Goal: Information Seeking & Learning: Learn about a topic

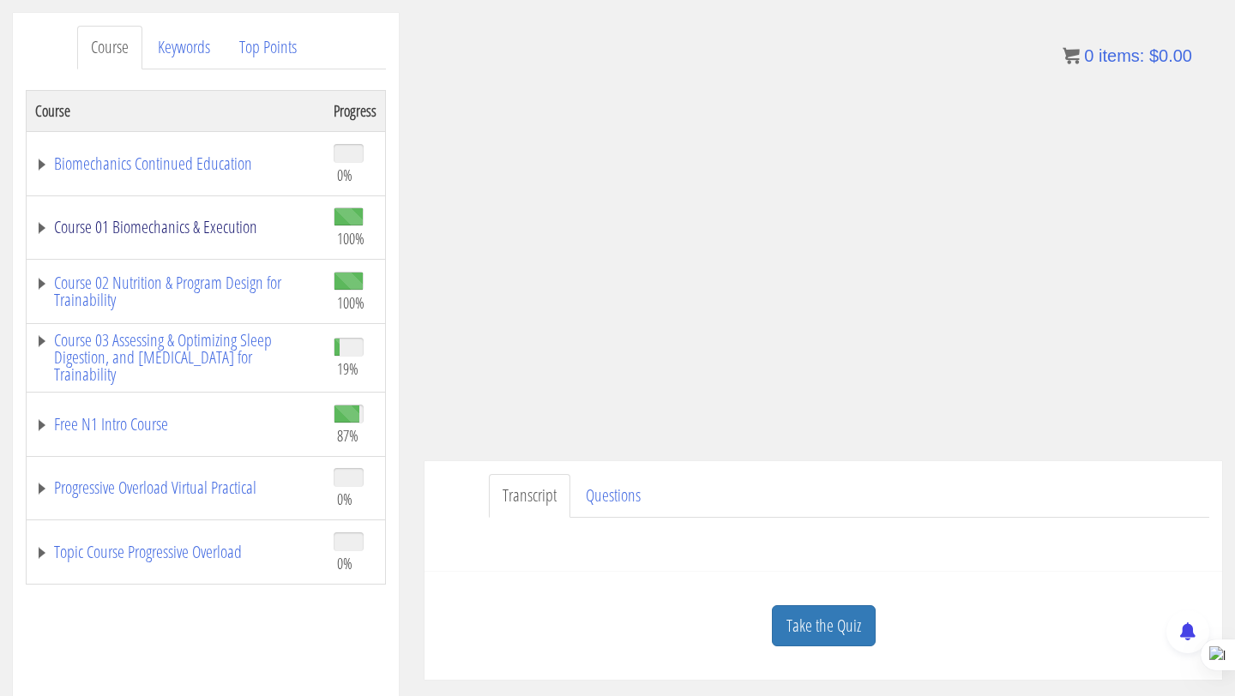
click at [131, 219] on link "Course 01 Biomechanics & Execution" at bounding box center [175, 227] width 281 height 17
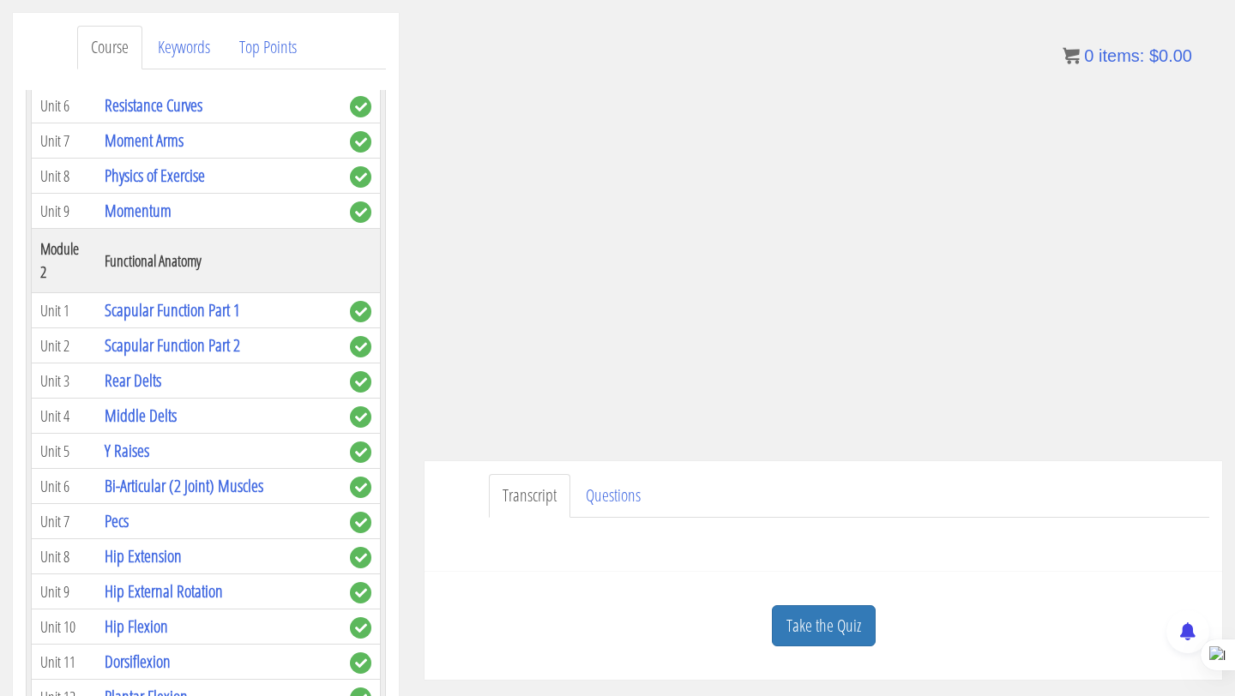
scroll to position [469, 0]
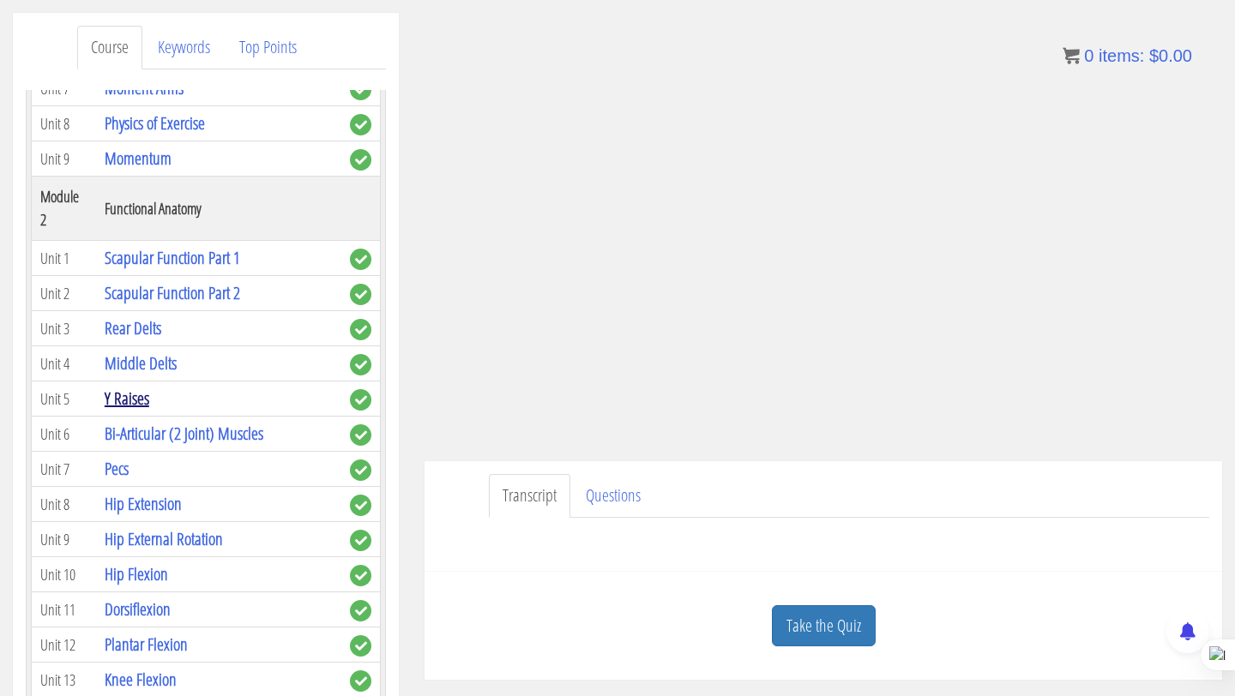
click at [144, 387] on link "Y Raises" at bounding box center [127, 398] width 45 height 23
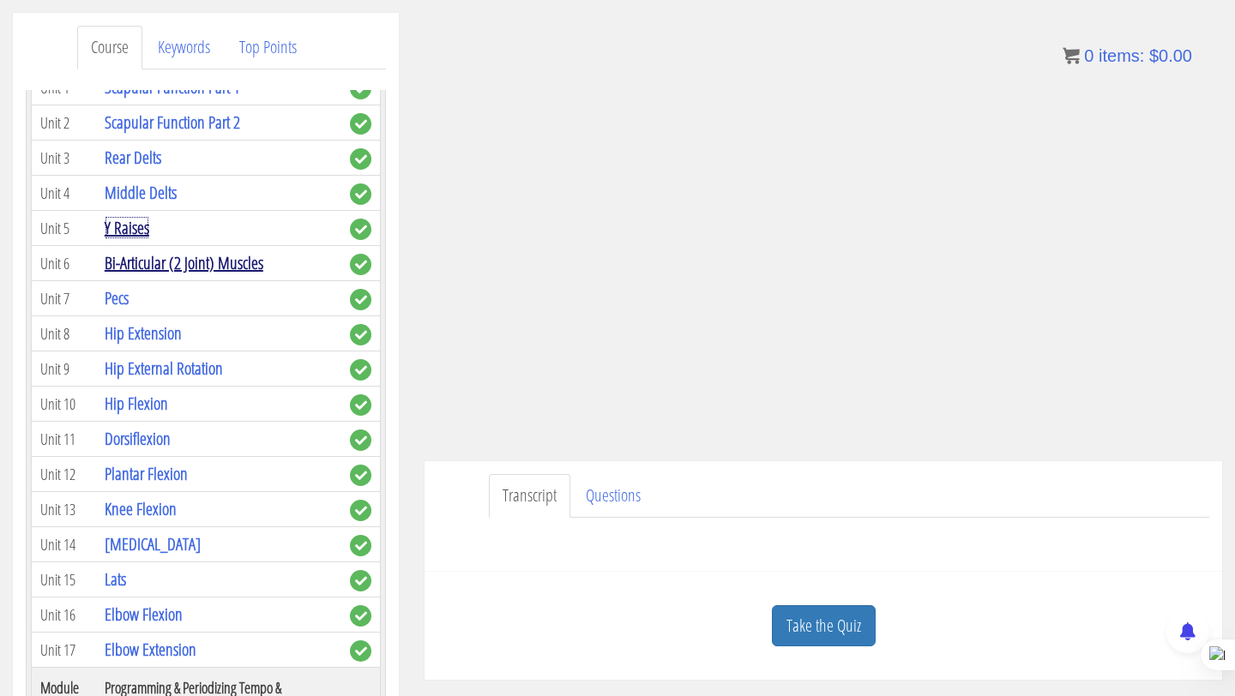
scroll to position [636, 0]
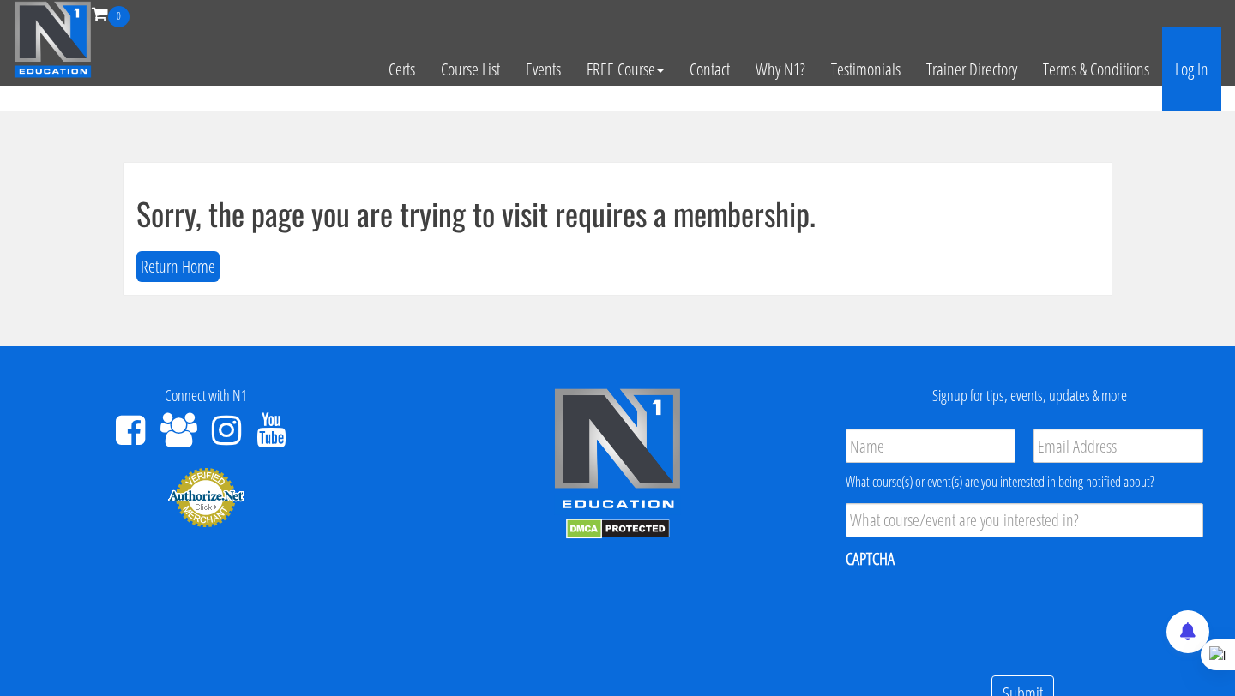
click at [1199, 57] on link "Log In" at bounding box center [1191, 69] width 59 height 84
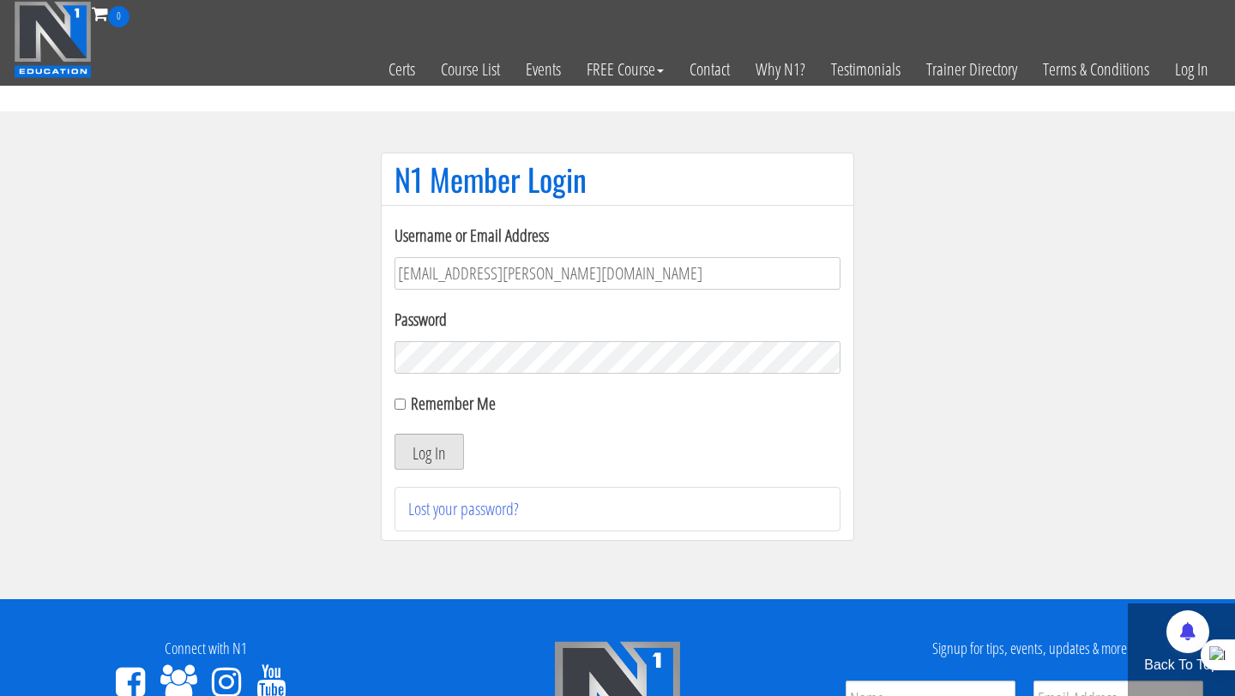
click at [409, 456] on button "Log In" at bounding box center [428, 452] width 69 height 36
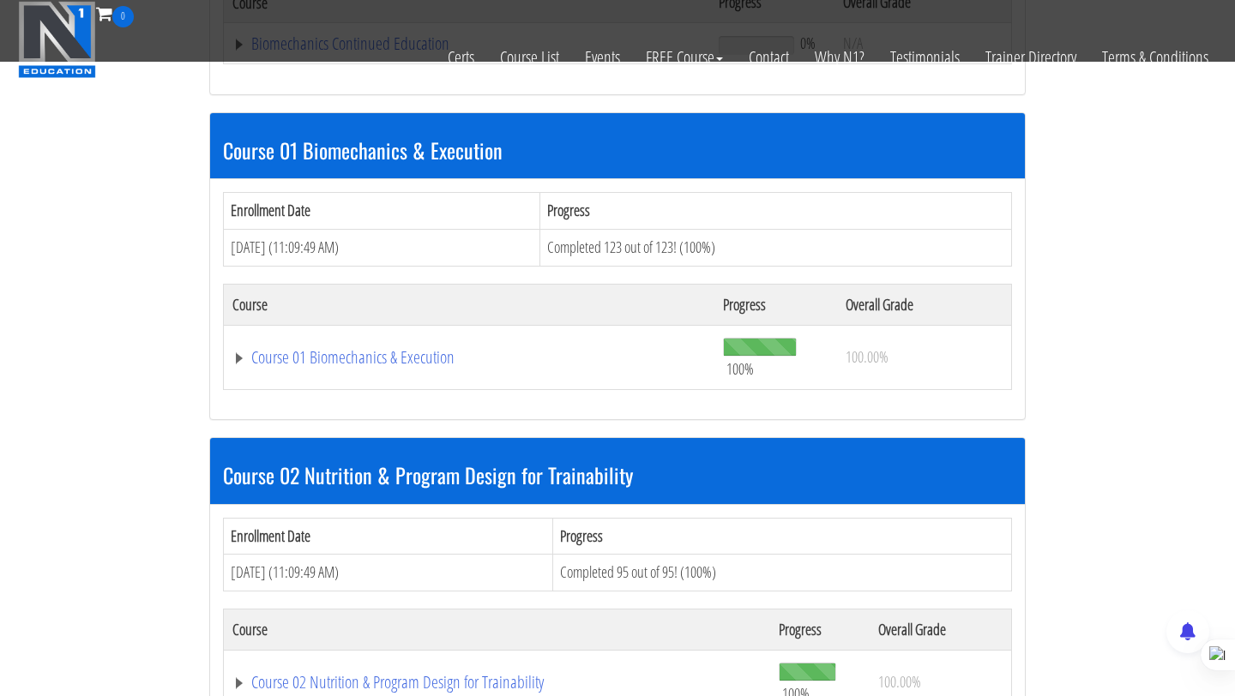
scroll to position [464, 0]
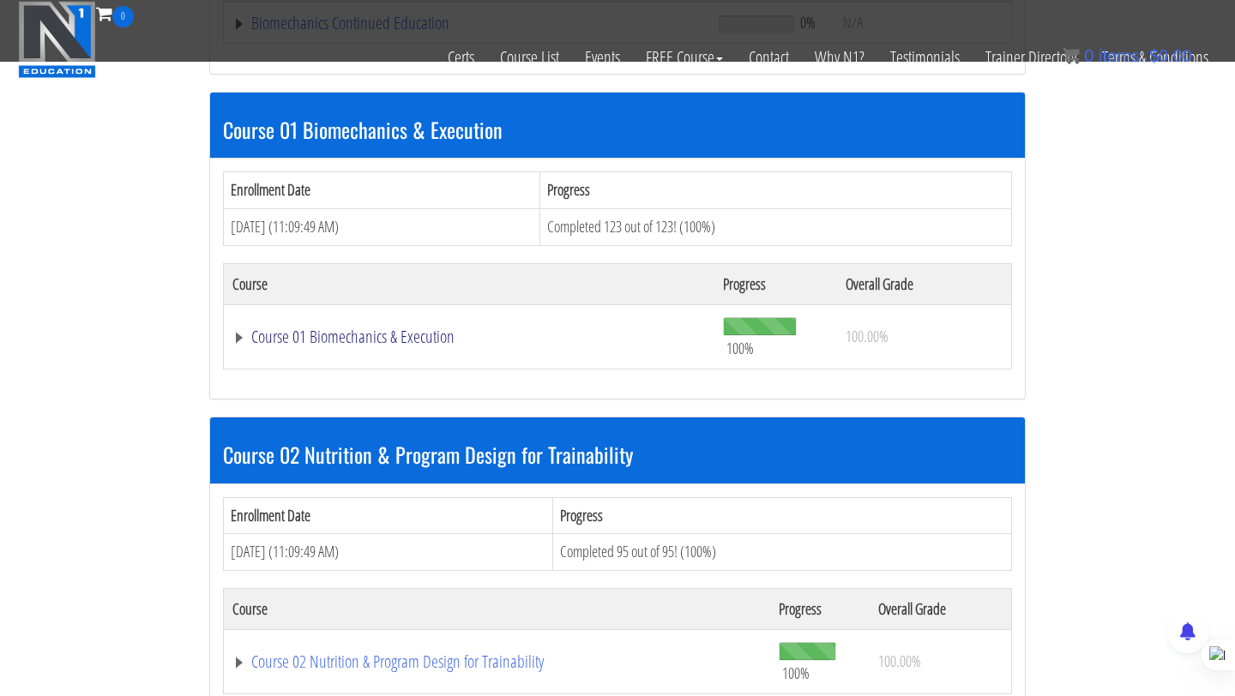
click at [366, 332] on link "Course 01 Biomechanics & Execution" at bounding box center [468, 336] width 473 height 17
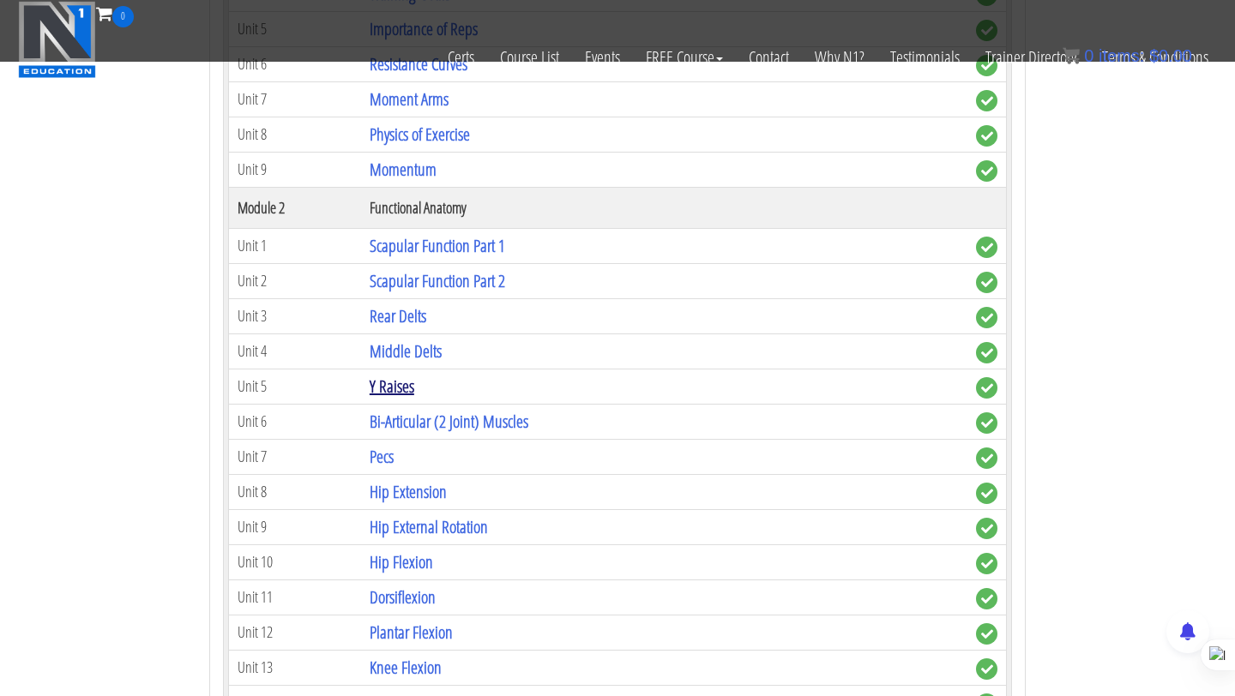
scroll to position [1007, 0]
click at [393, 389] on link "Y Raises" at bounding box center [392, 387] width 45 height 23
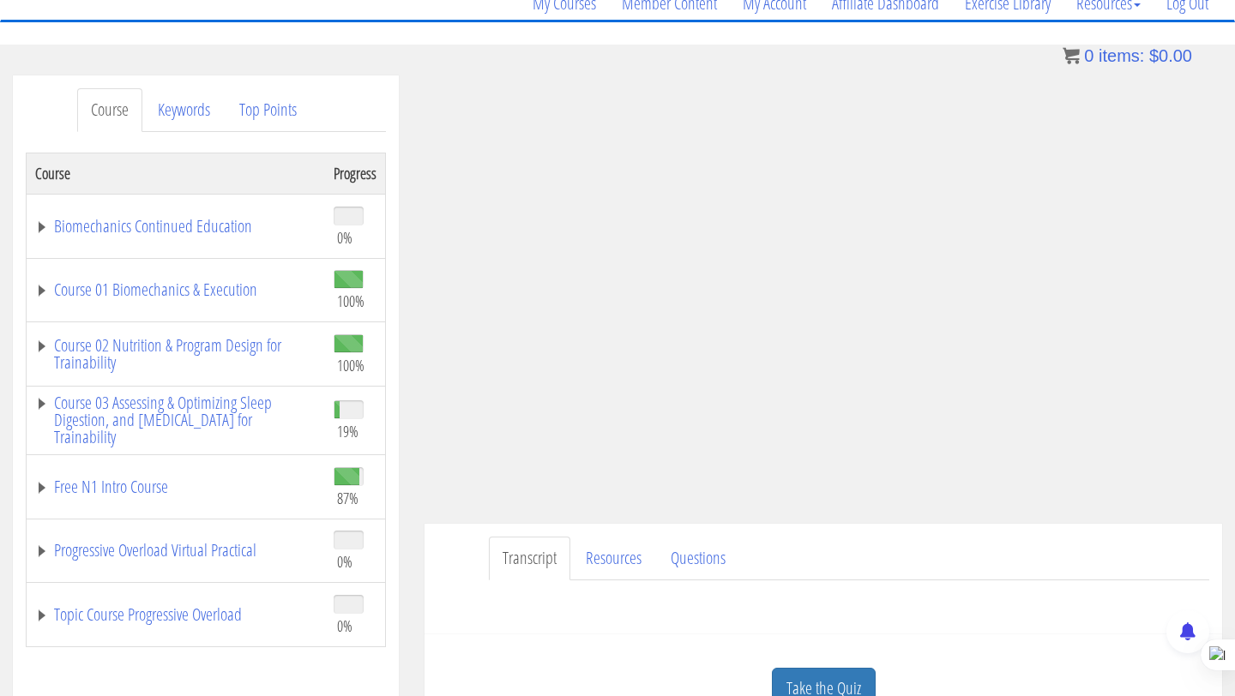
click at [944, 532] on div "Transcript Resources Questions View Exercise in the N1 Training Library: Prone …" at bounding box center [822, 579] width 797 height 111
